Goal: Entertainment & Leisure: Consume media (video, audio)

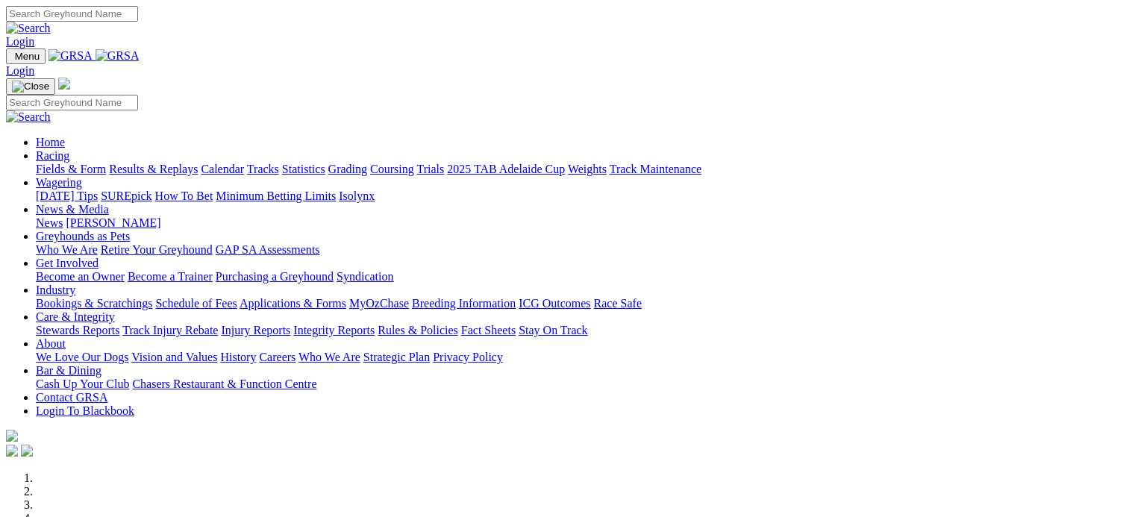
click at [189, 163] on link "Results & Replays" at bounding box center [153, 169] width 89 height 13
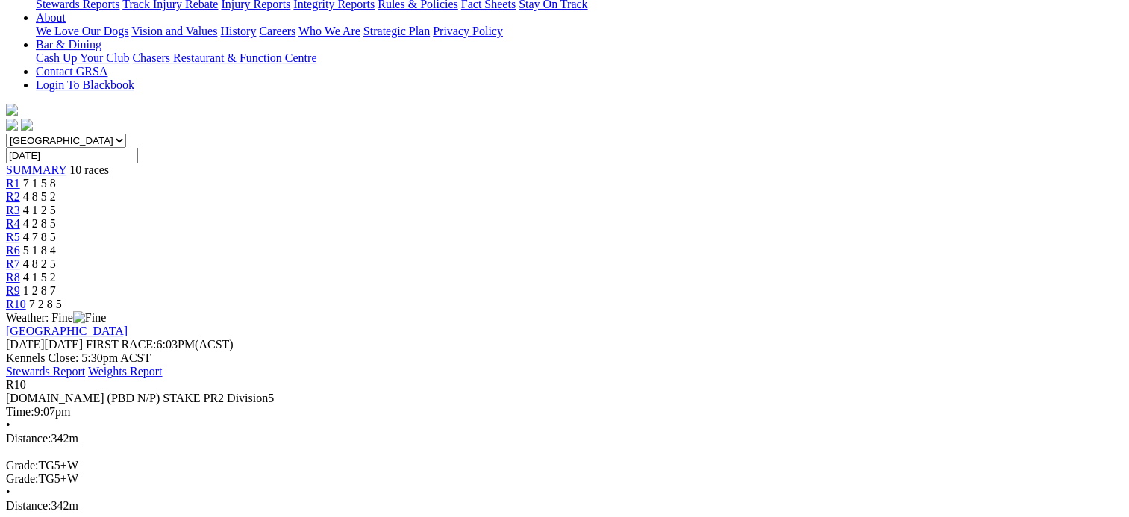
scroll to position [373, 0]
